Goal: Transaction & Acquisition: Purchase product/service

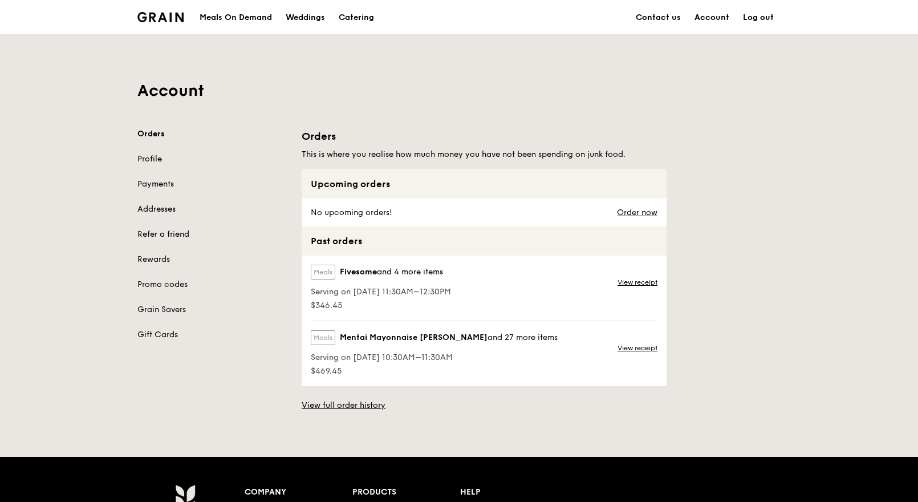
click at [251, 23] on div "Meals On Demand" at bounding box center [236, 18] width 72 height 34
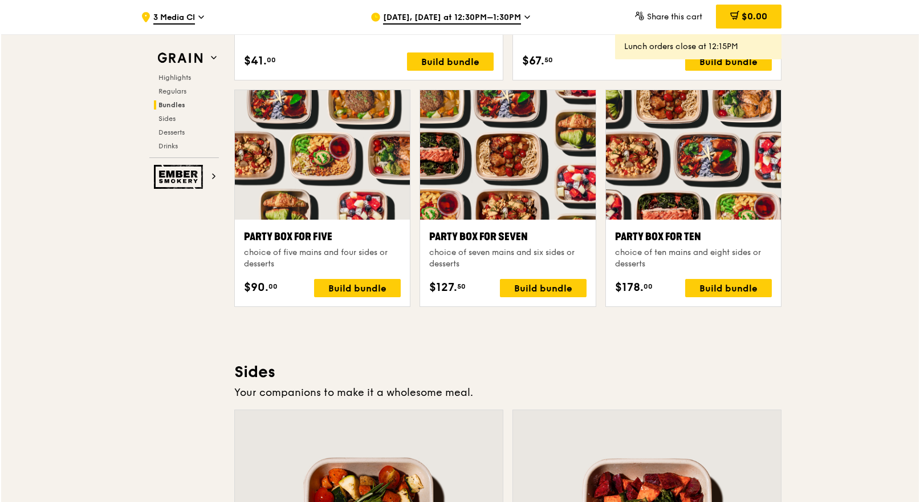
scroll to position [2046, 0]
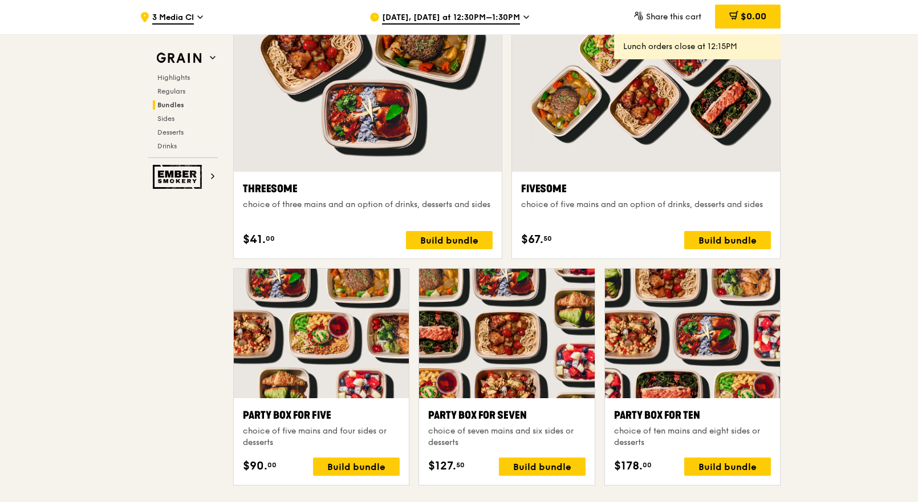
click at [583, 183] on div "Fivesome" at bounding box center [646, 189] width 250 height 16
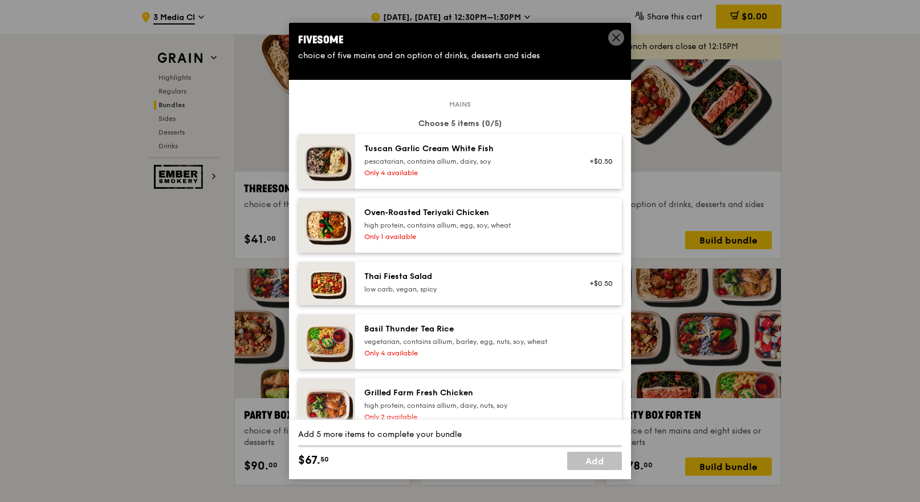
click at [608, 37] on span at bounding box center [616, 38] width 16 height 16
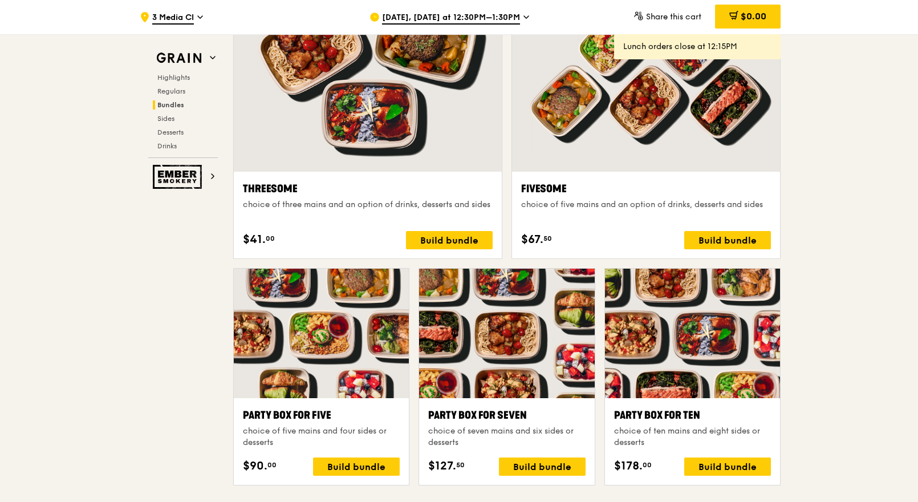
click at [432, 18] on span "[DATE], [DATE] at 12:30PM–1:30PM" at bounding box center [451, 18] width 138 height 13
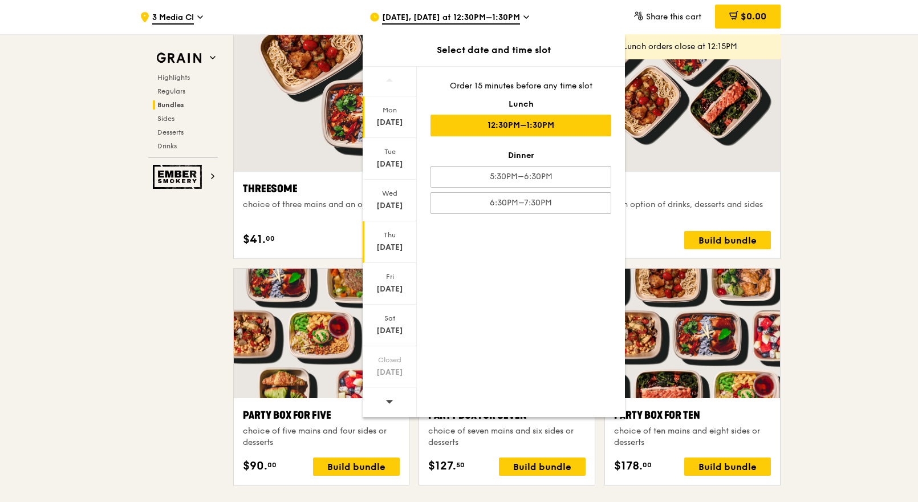
click at [386, 240] on div "[DATE]" at bounding box center [390, 242] width 54 height 42
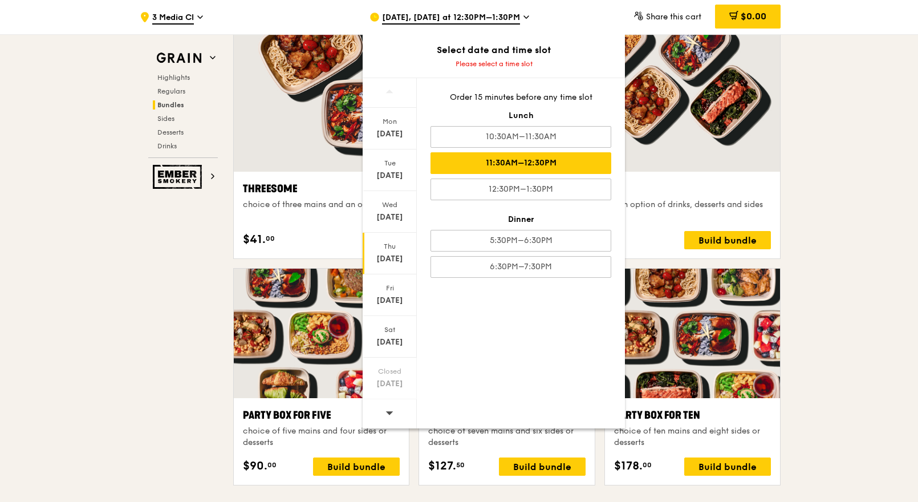
click at [510, 165] on div "11:30AM–12:30PM" at bounding box center [521, 163] width 181 height 22
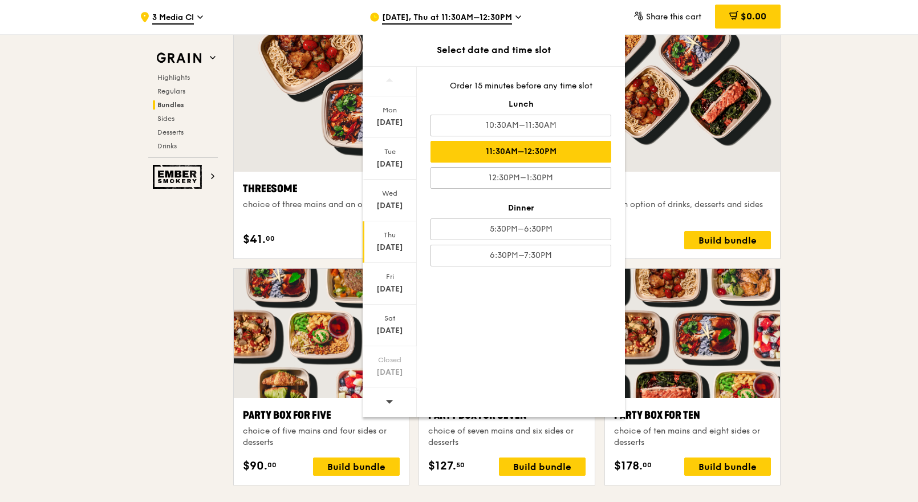
click at [853, 165] on div ".cls-1 { fill: none; stroke: #fff; stroke-linecap: round; stroke-linejoin: roun…" at bounding box center [459, 395] width 918 height 4815
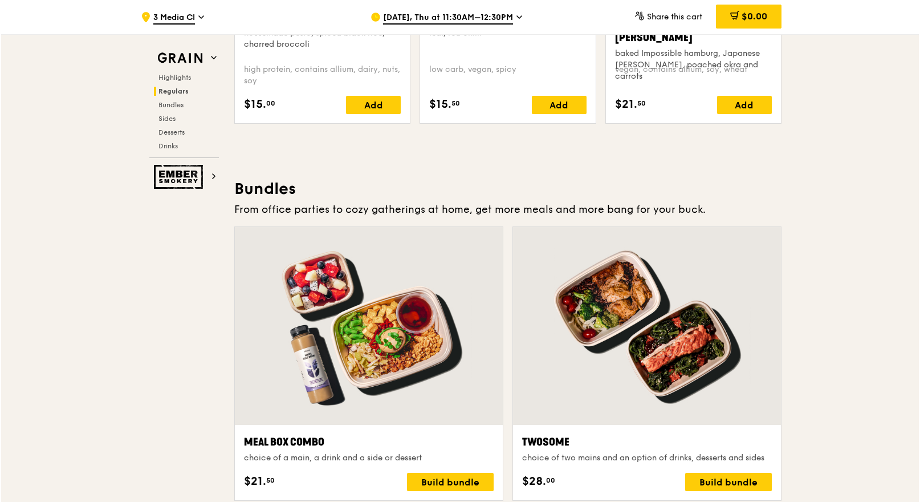
scroll to position [1908, 0]
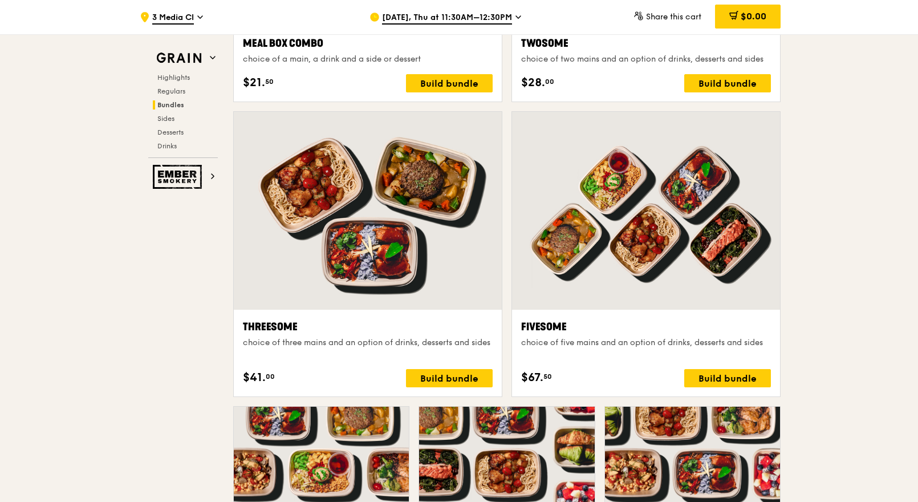
click at [598, 266] on div at bounding box center [646, 211] width 268 height 198
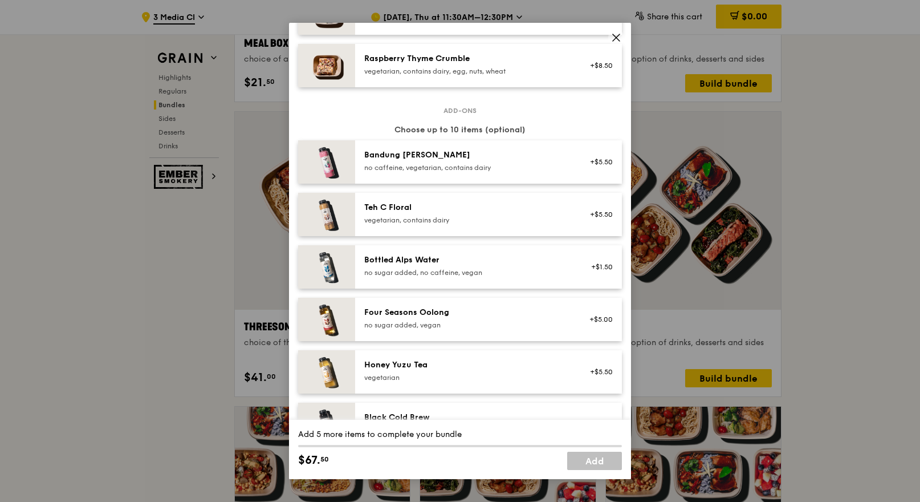
scroll to position [1296, 0]
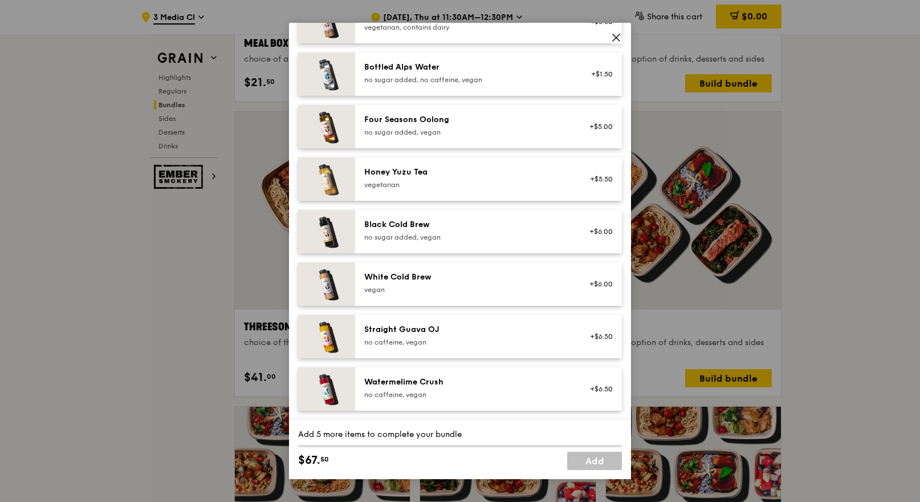
click at [619, 33] on icon at bounding box center [616, 38] width 10 height 10
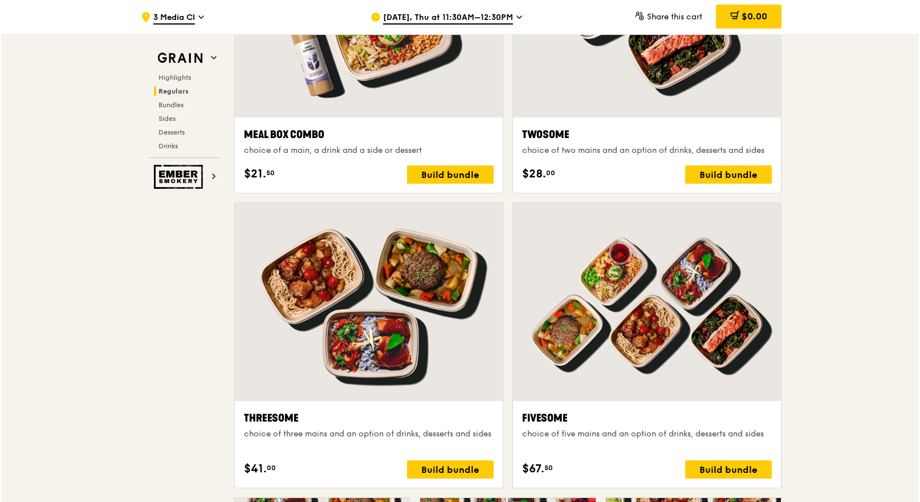
scroll to position [1826, 0]
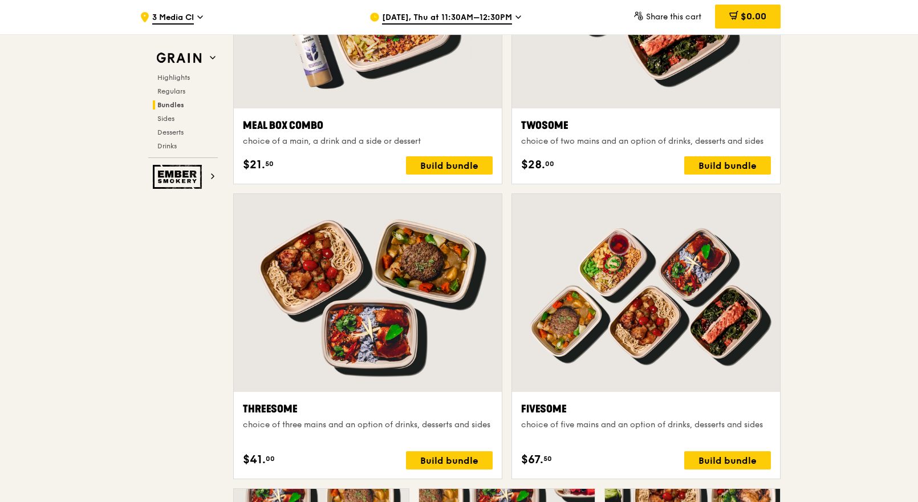
click at [593, 271] on div at bounding box center [646, 293] width 268 height 198
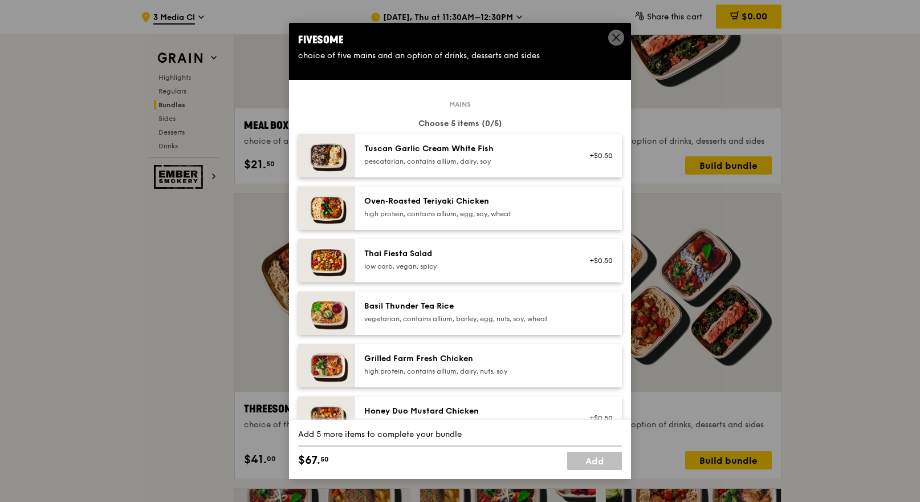
click at [541, 202] on div "Oven‑Roasted Teriyaki Chicken" at bounding box center [466, 201] width 205 height 11
click at [301, 202] on div "1x" at bounding box center [297, 200] width 13 height 13
click at [301, 202] on div "2x" at bounding box center [297, 200] width 13 height 13
click at [301, 202] on div "3x" at bounding box center [297, 200] width 13 height 13
click at [301, 202] on div "4x" at bounding box center [297, 200] width 13 height 13
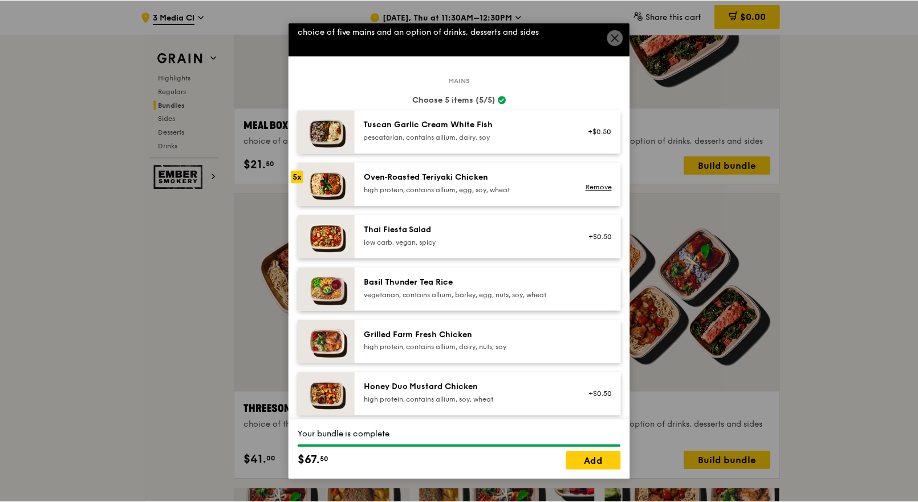
scroll to position [0, 0]
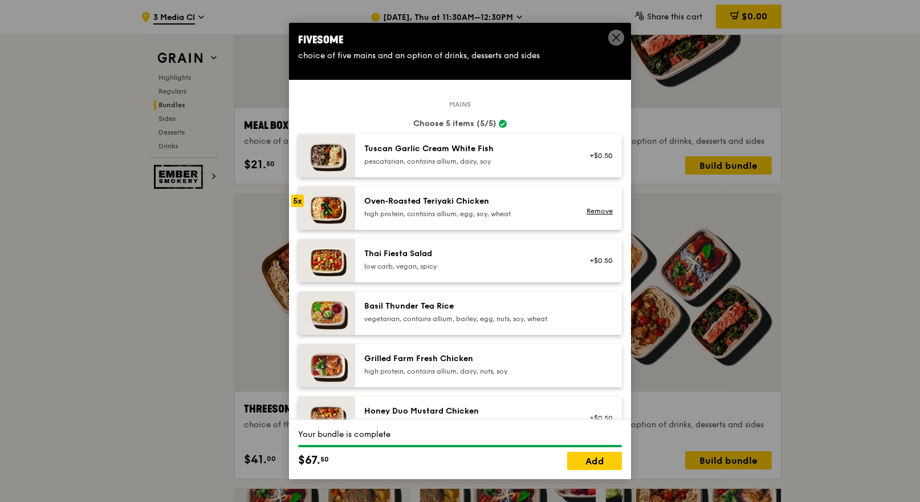
click at [612, 42] on icon at bounding box center [616, 38] width 10 height 10
